Goal: Task Accomplishment & Management: Manage account settings

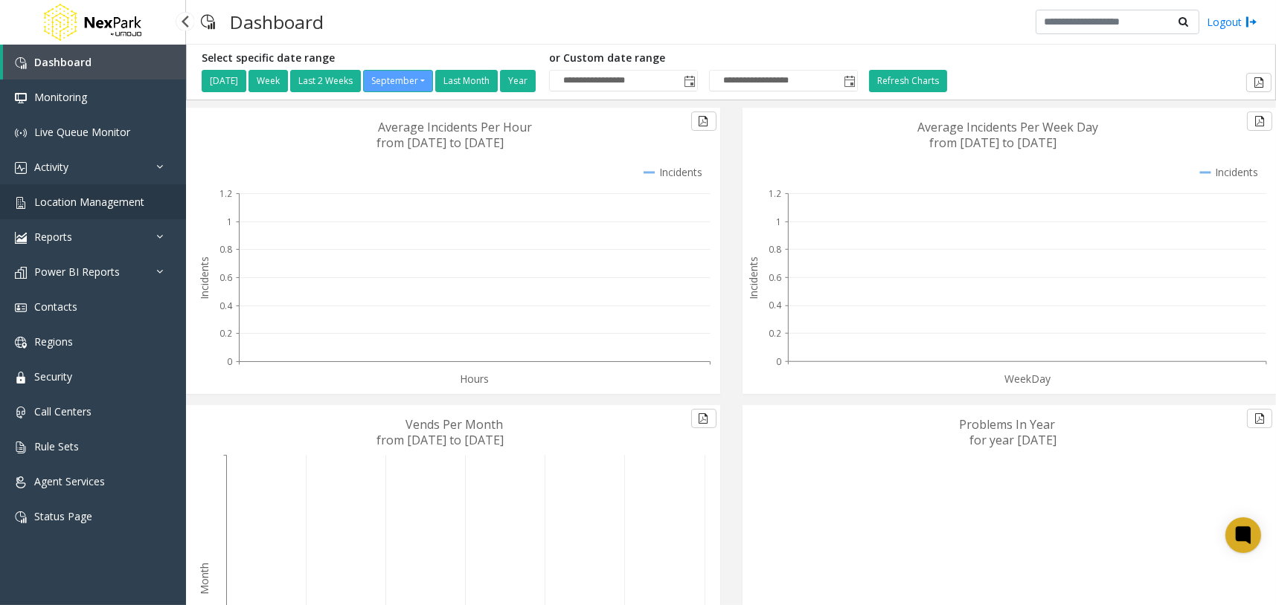
click at [136, 206] on span "Location Management" at bounding box center [89, 202] width 110 height 14
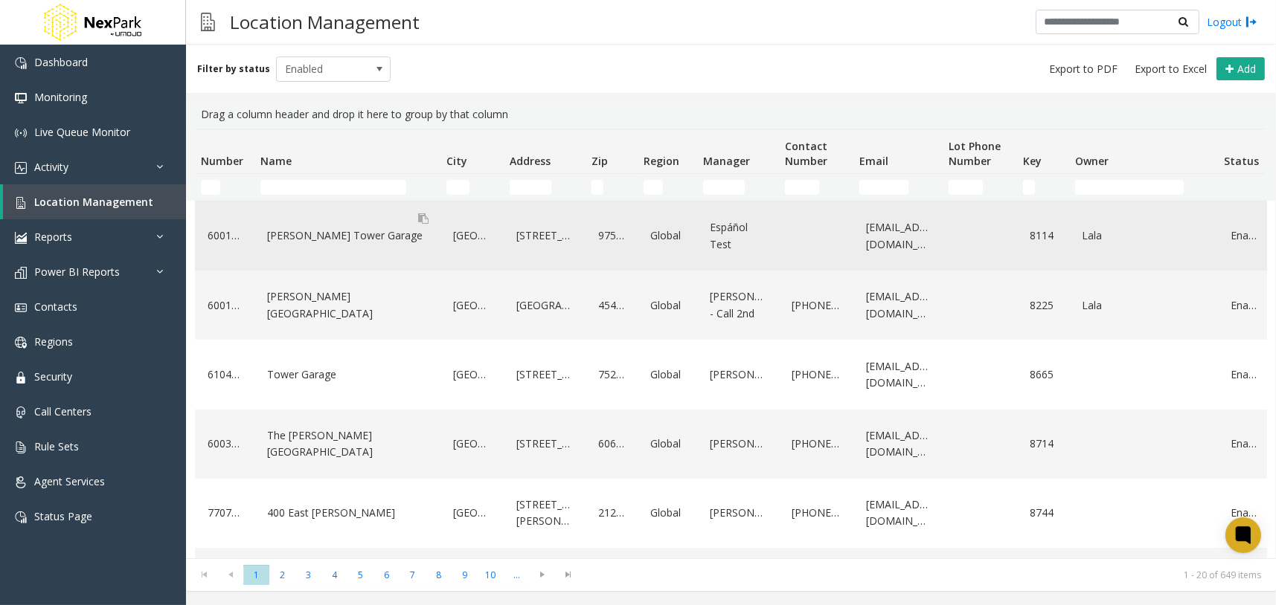
click at [358, 234] on div "[PERSON_NAME] Tower Garage" at bounding box center [347, 236] width 168 height 24
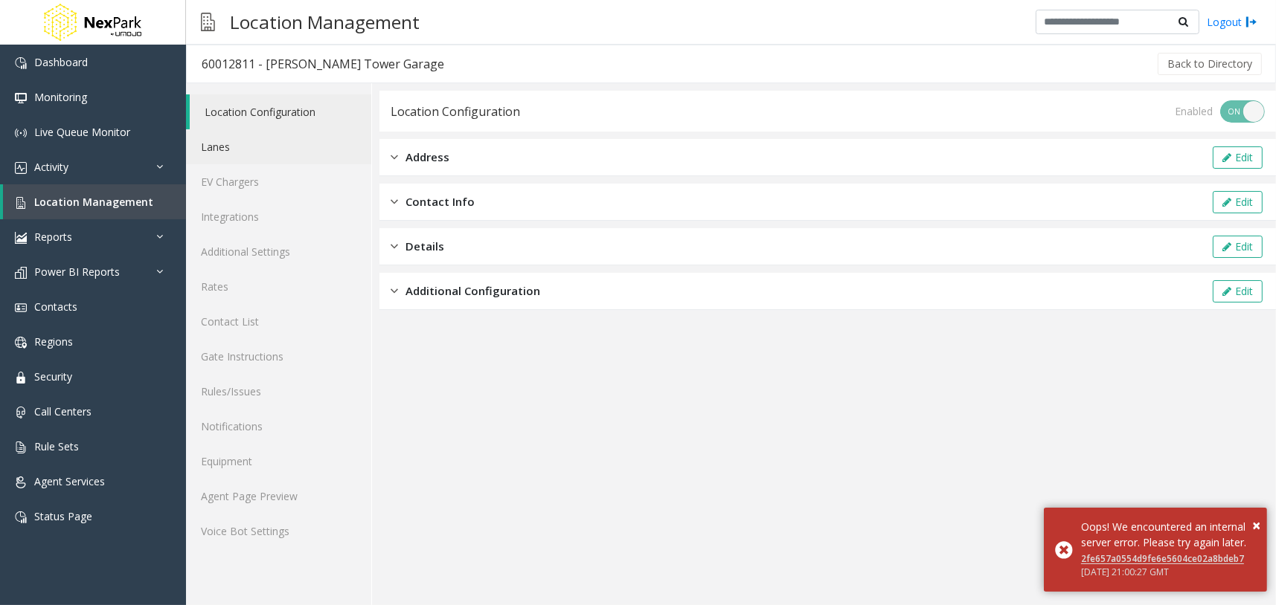
click at [303, 151] on link "Lanes" at bounding box center [278, 146] width 185 height 35
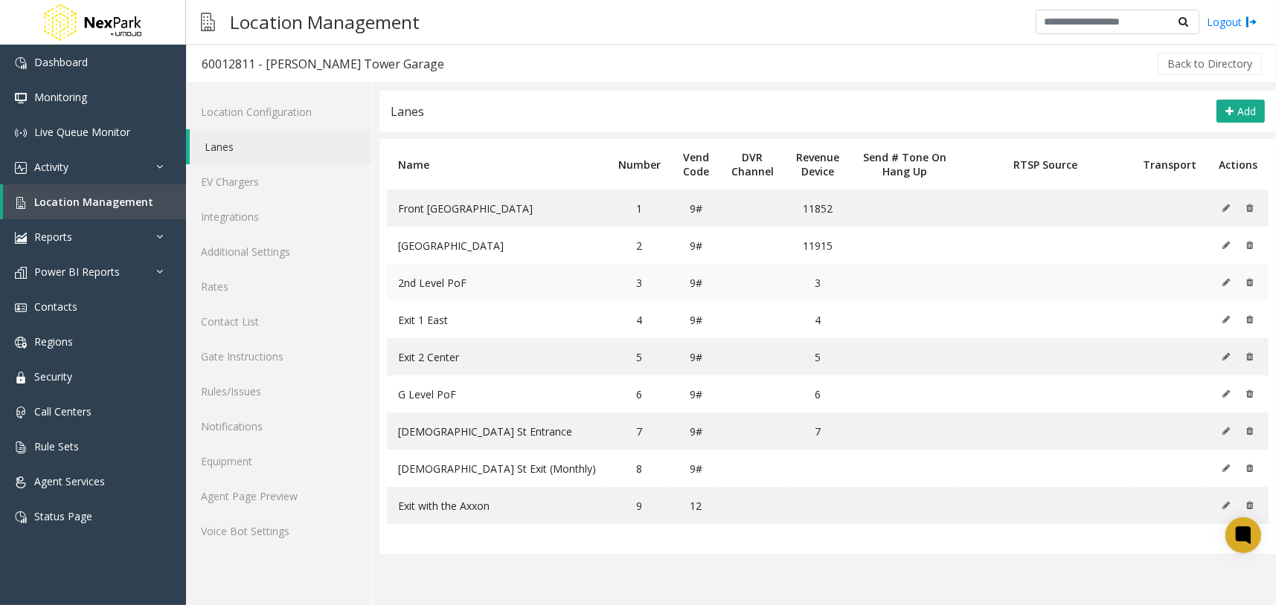
click at [1227, 281] on icon at bounding box center [1225, 282] width 7 height 9
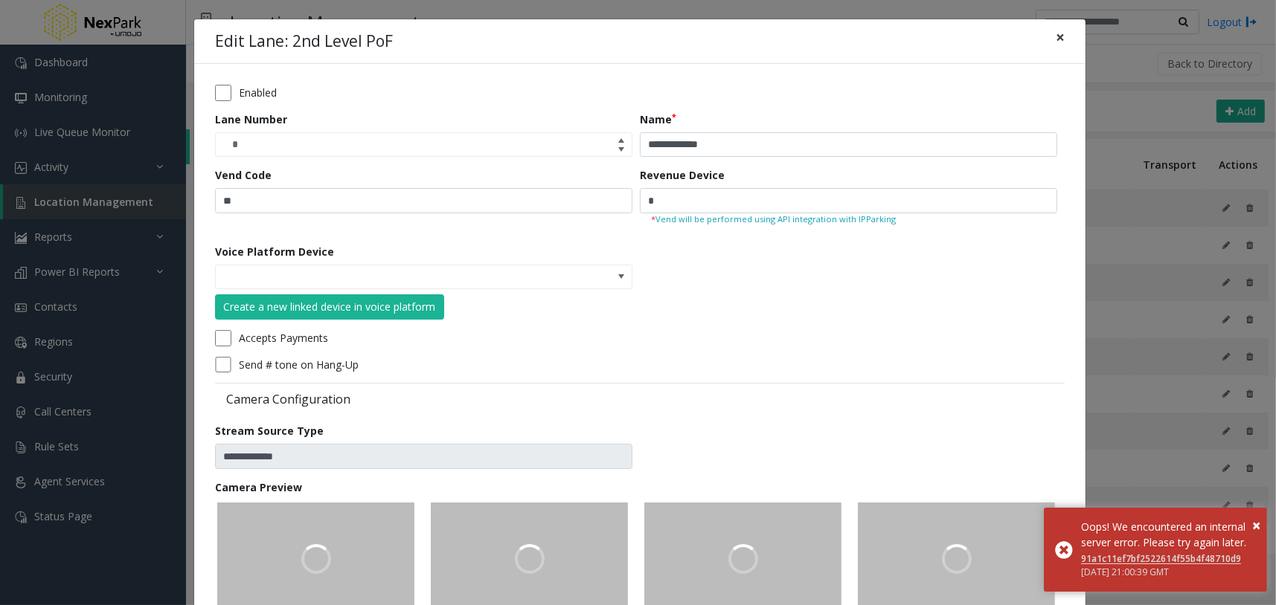
click at [1055, 38] on span "×" at bounding box center [1059, 37] width 9 height 21
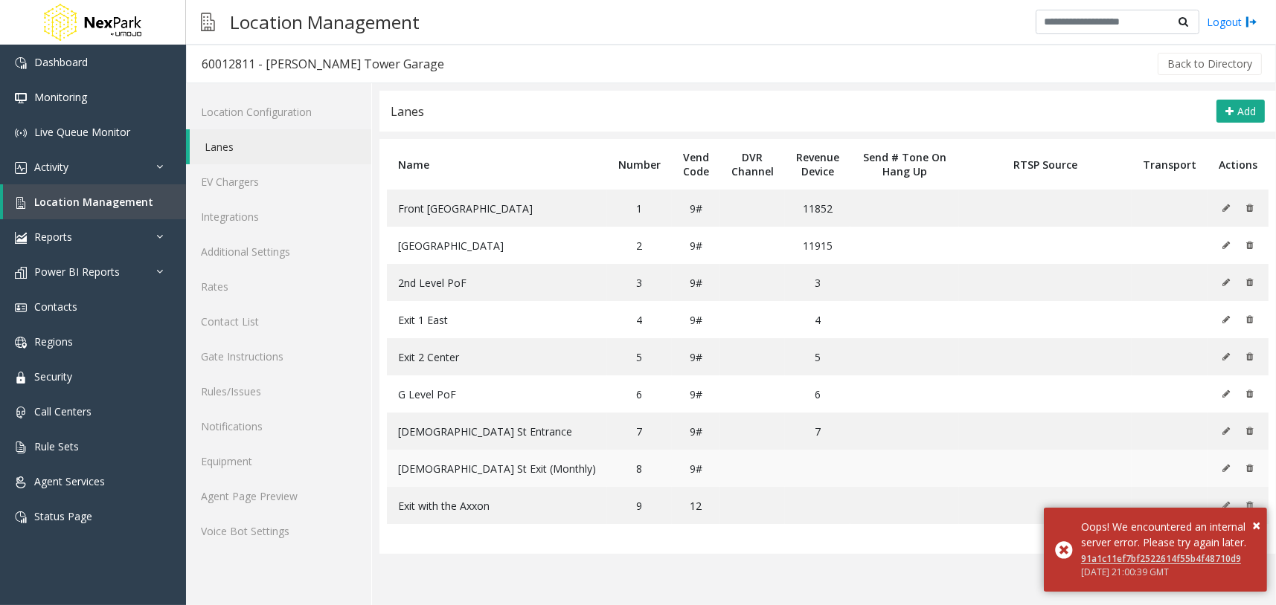
click at [1231, 463] on button at bounding box center [1229, 468] width 16 height 22
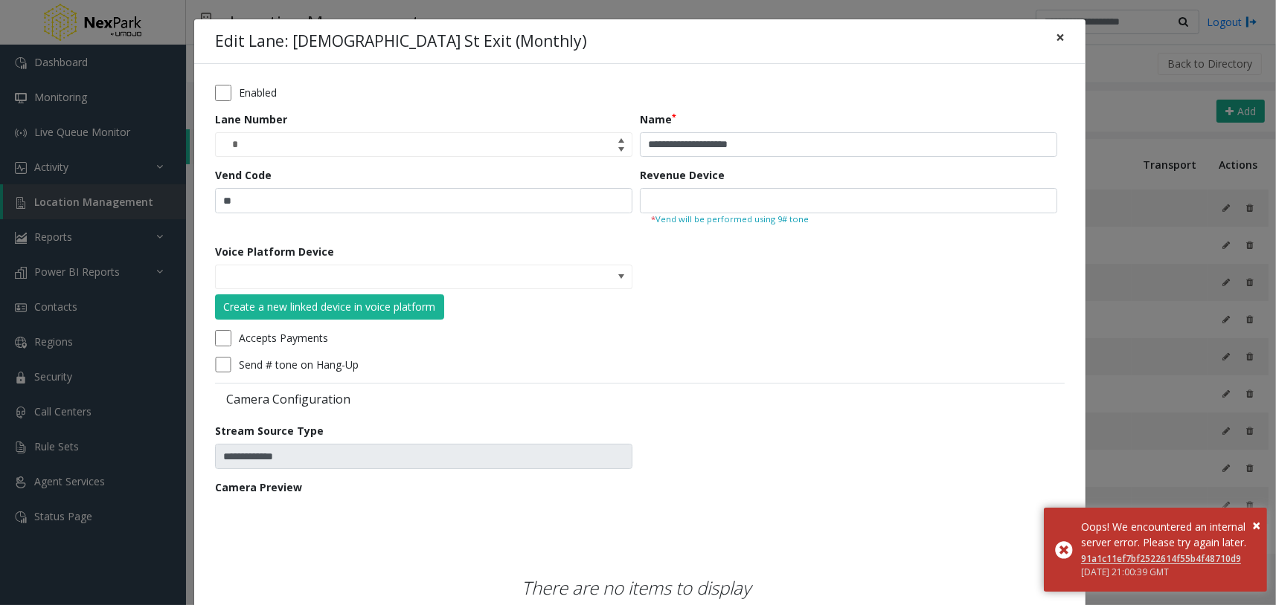
click at [1059, 36] on button "×" at bounding box center [1060, 37] width 30 height 36
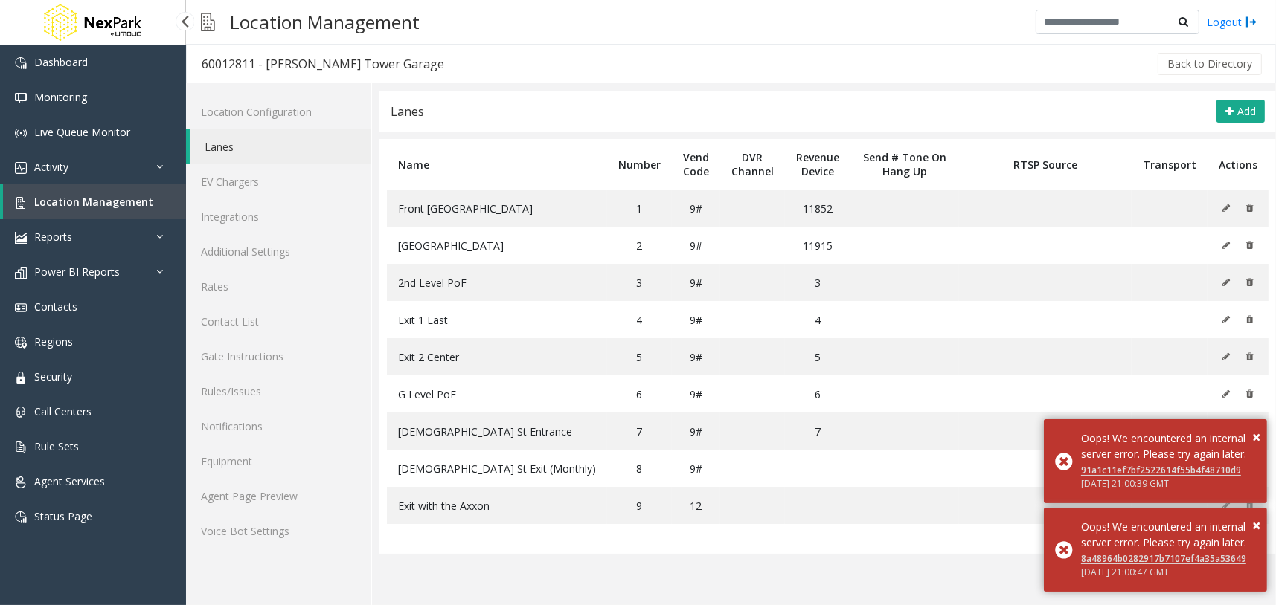
click at [122, 204] on span "Location Management" at bounding box center [93, 202] width 119 height 14
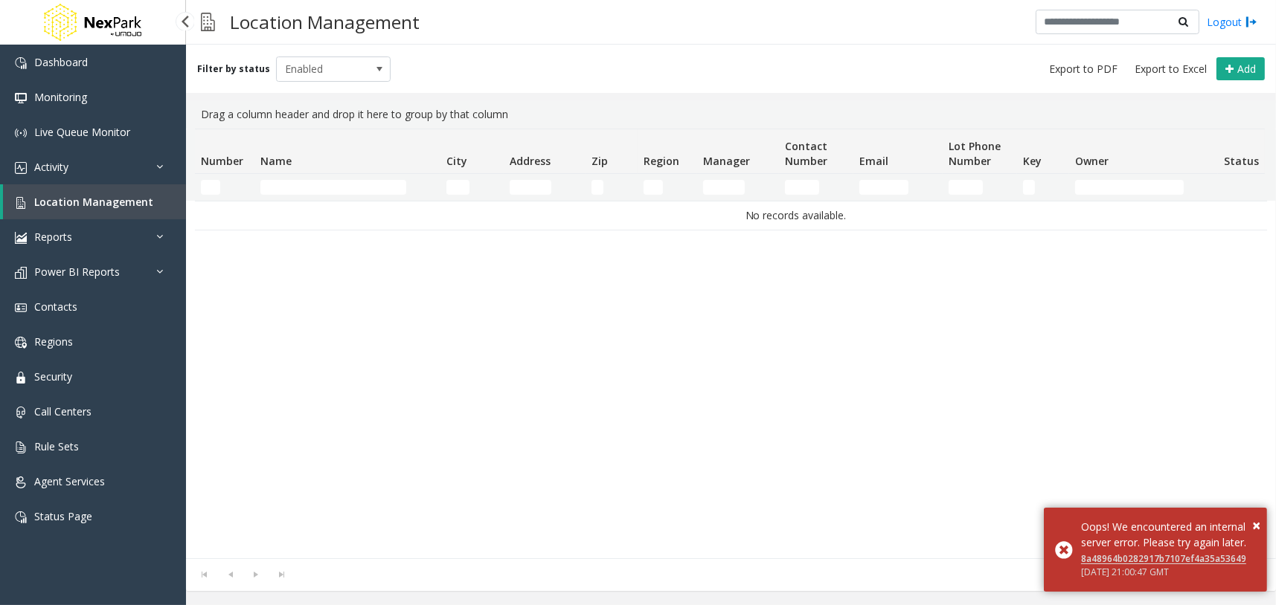
click at [141, 199] on span "Location Management" at bounding box center [93, 202] width 119 height 14
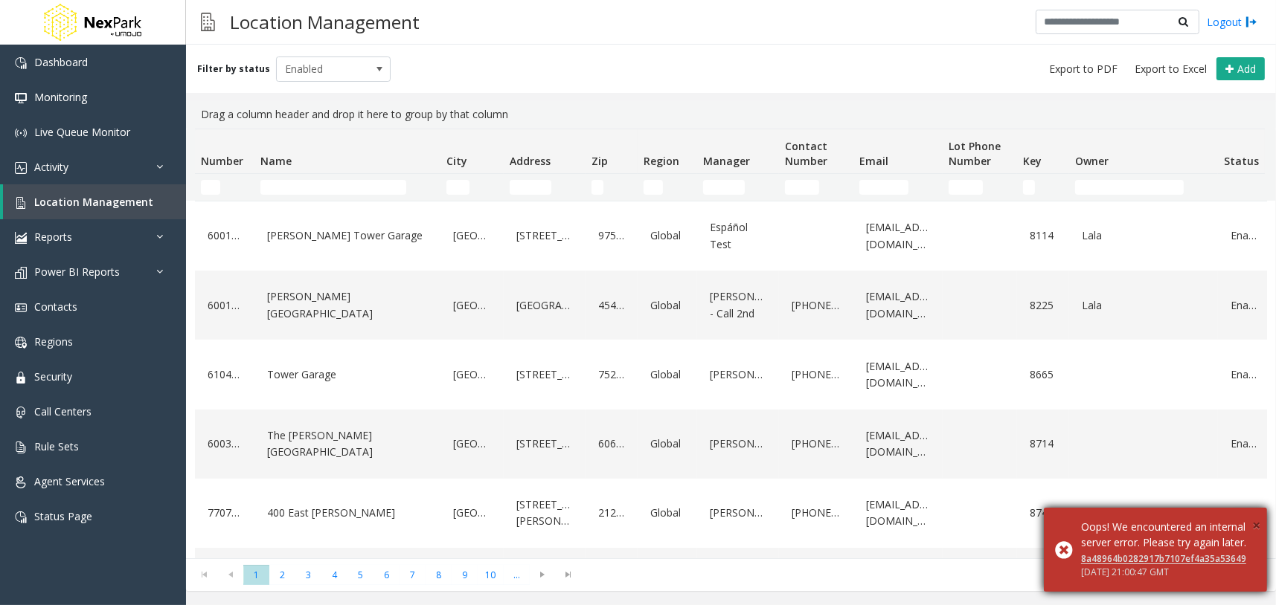
click at [1254, 515] on span "×" at bounding box center [1256, 525] width 8 height 20
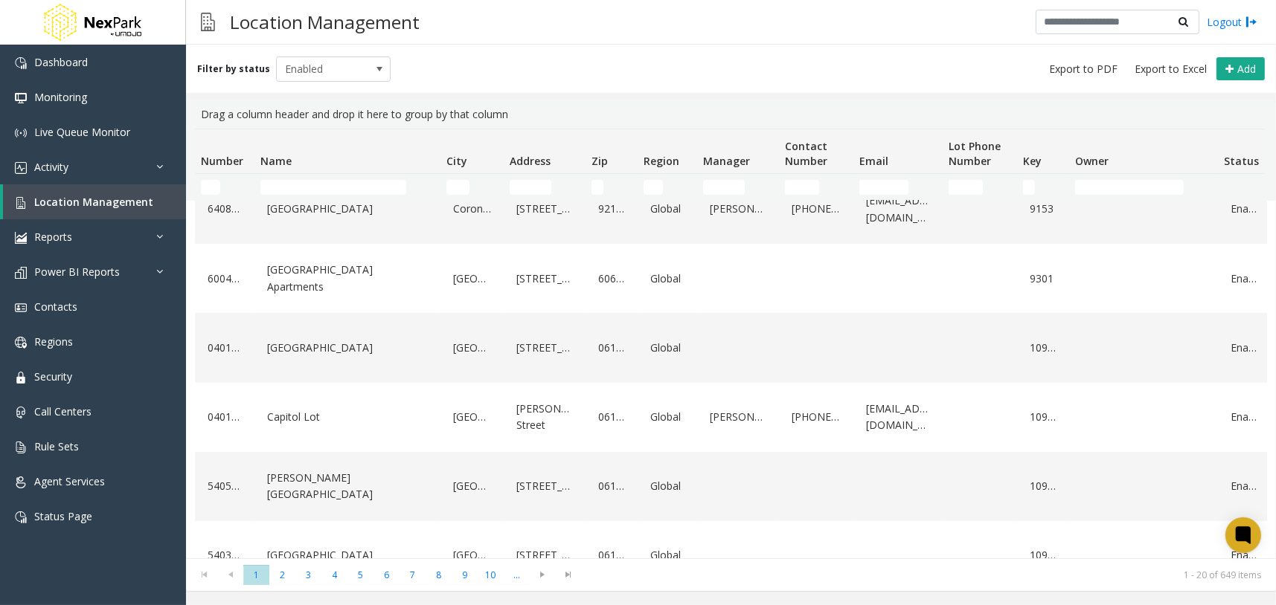
scroll to position [1041, 0]
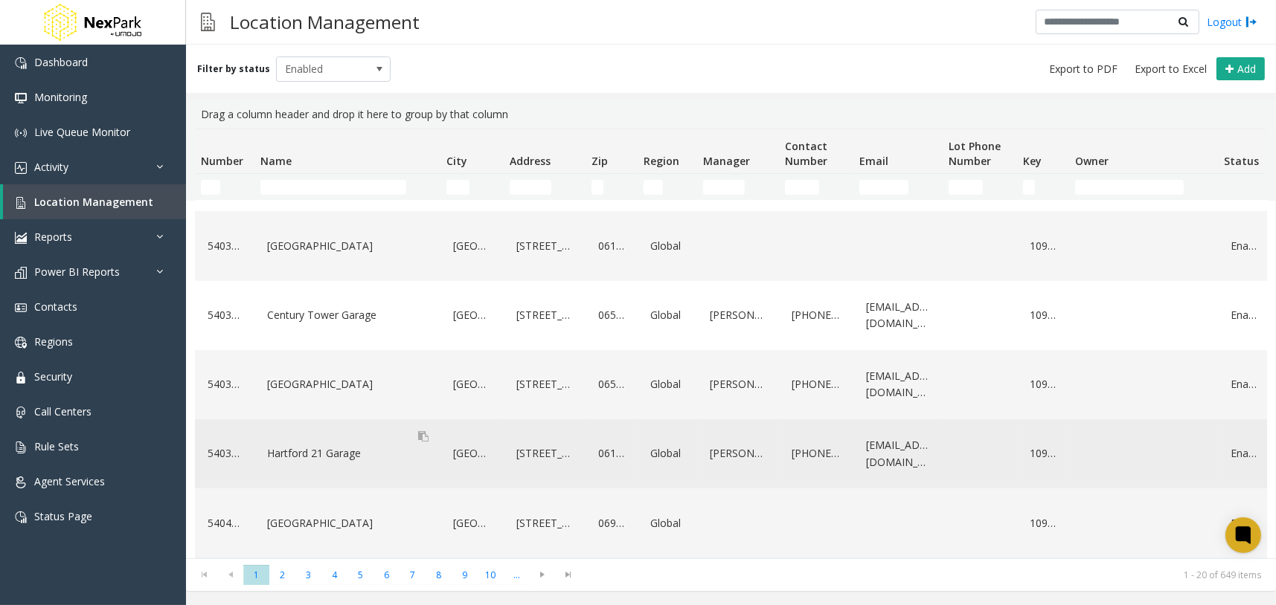
click at [320, 445] on div "Hartford 21 Garage" at bounding box center [347, 454] width 168 height 24
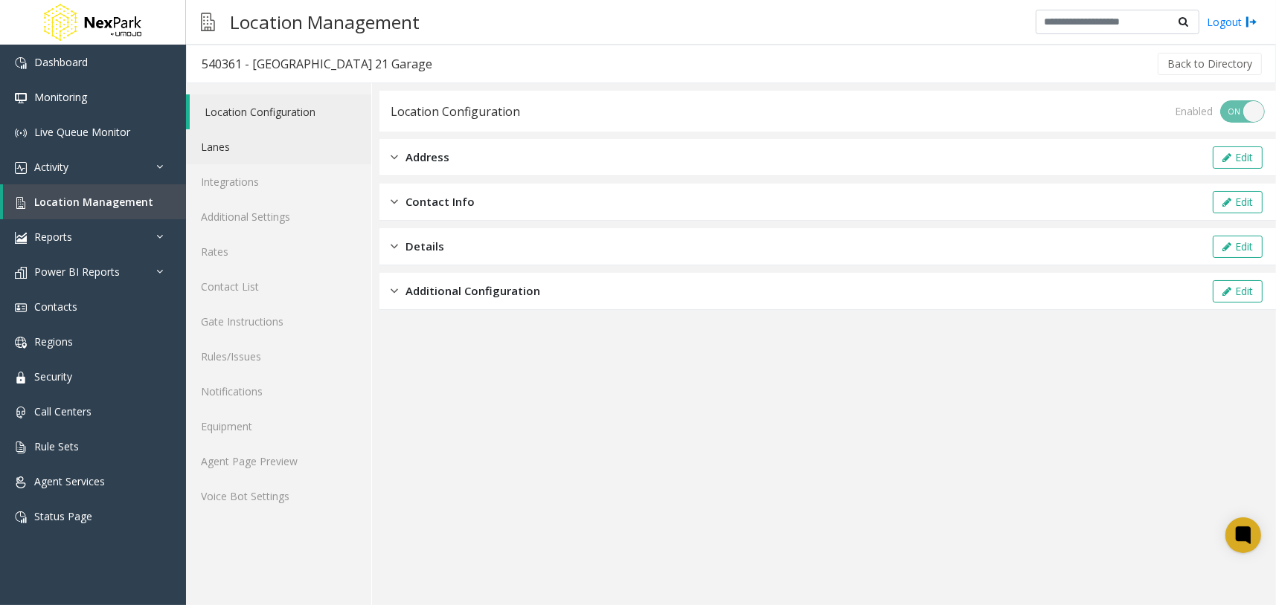
click at [292, 149] on link "Lanes" at bounding box center [278, 146] width 185 height 35
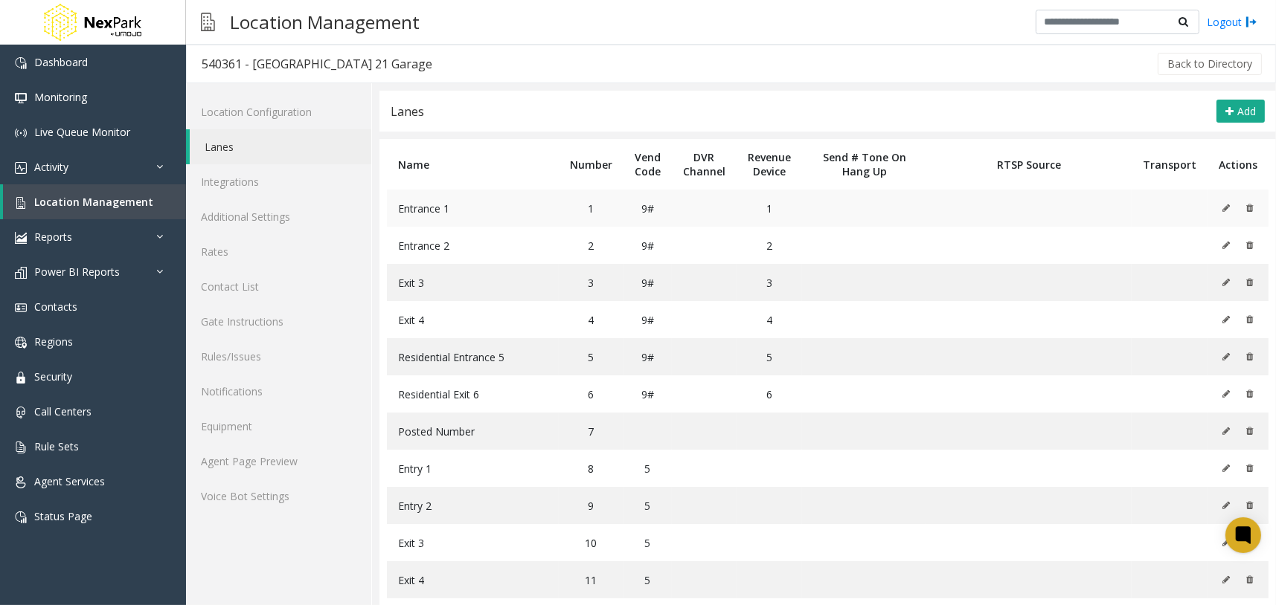
click at [1222, 212] on icon at bounding box center [1225, 208] width 7 height 9
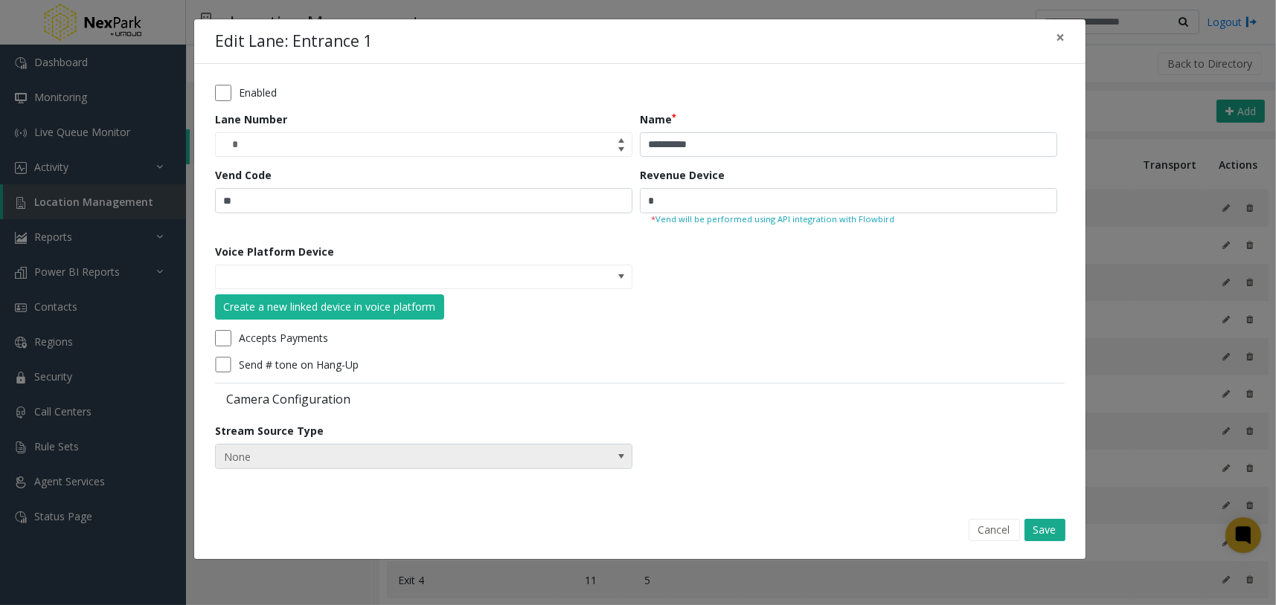
click at [515, 457] on span "None" at bounding box center [382, 457] width 332 height 24
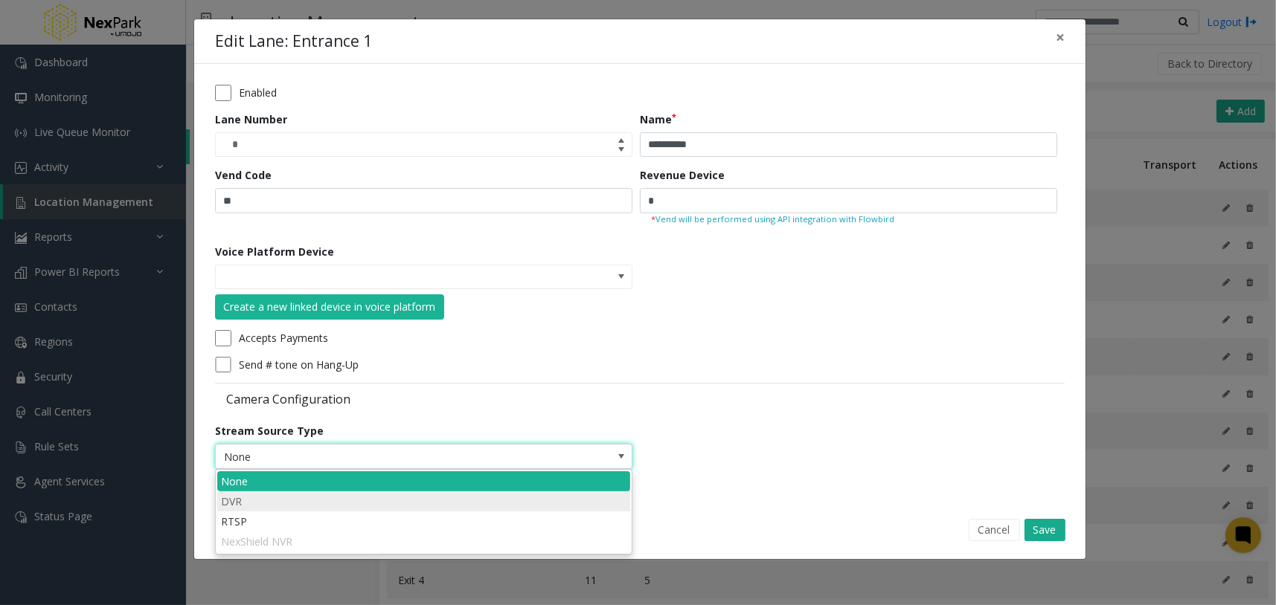
click at [332, 496] on li "DVR" at bounding box center [423, 502] width 413 height 20
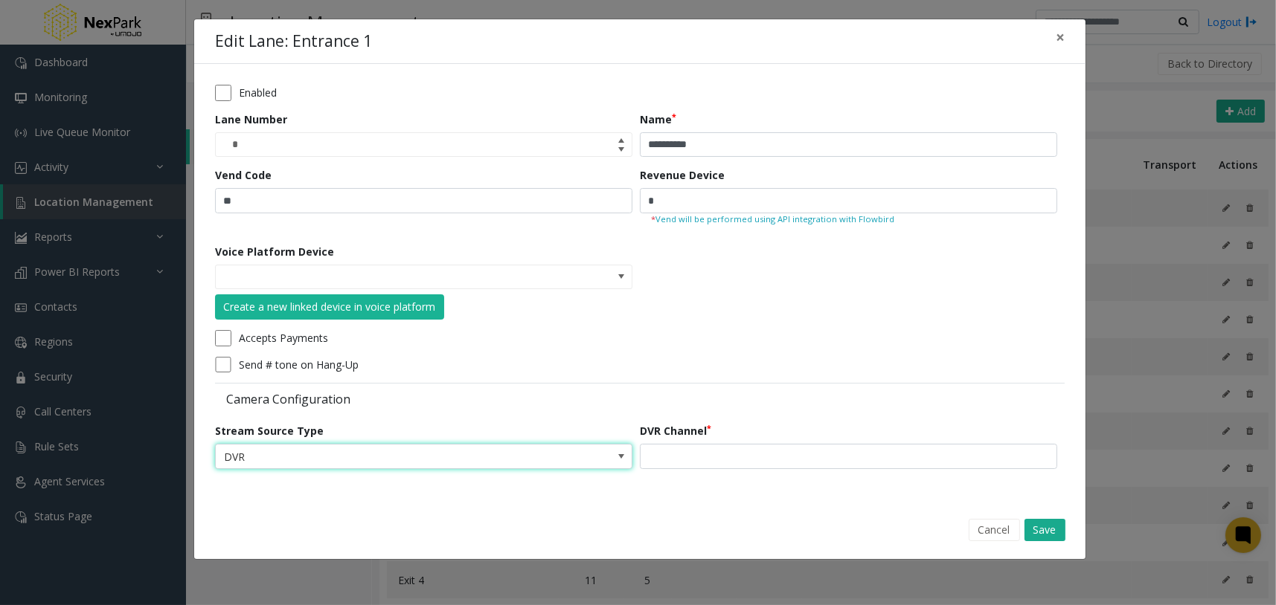
click at [596, 469] on span "DVR" at bounding box center [423, 456] width 417 height 25
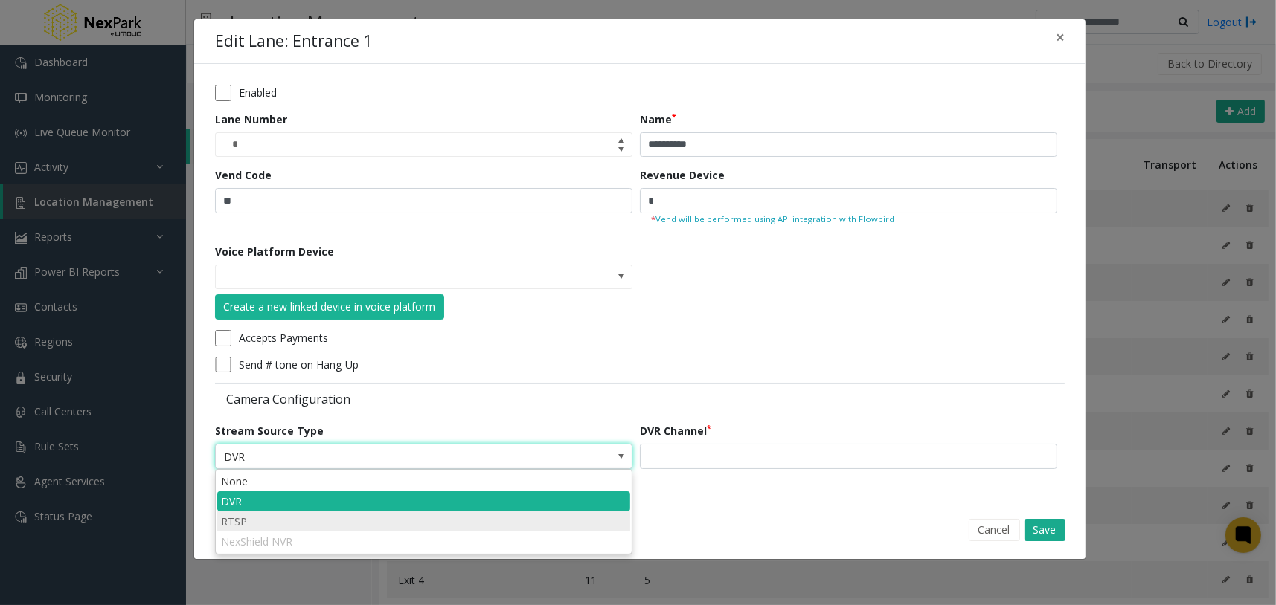
click at [298, 517] on li "RTSP" at bounding box center [423, 522] width 413 height 20
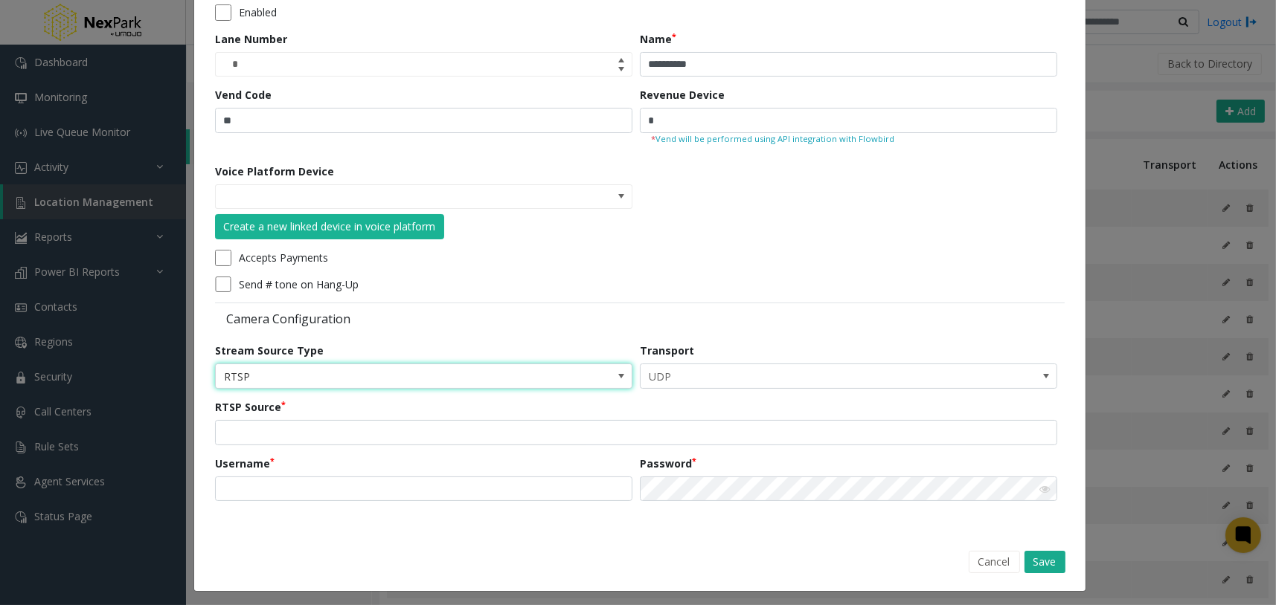
scroll to position [85, 0]
